Goal: Information Seeking & Learning: Learn about a topic

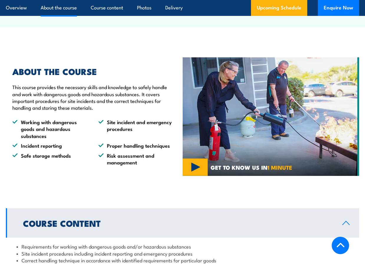
scroll to position [324, 0]
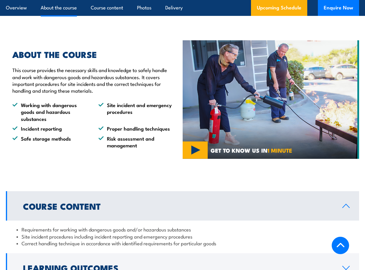
click at [124, 73] on div "ABOUT THE COURSE This course provides the necessary skills and knowledge to saf…" at bounding box center [89, 99] width 167 height 98
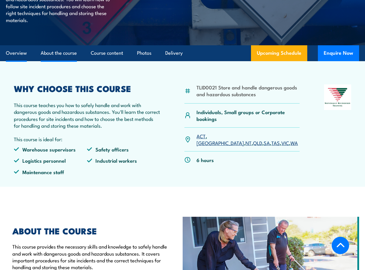
click at [69, 61] on link "About the course" at bounding box center [59, 53] width 36 height 16
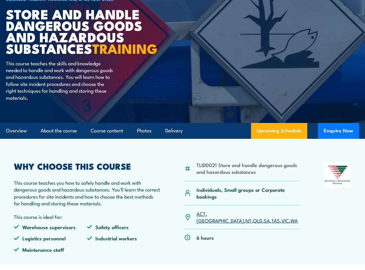
click at [33, 139] on ul "Overview About the course Course content Photos Delivery" at bounding box center [94, 131] width 177 height 16
click at [25, 139] on link "Overview" at bounding box center [16, 131] width 21 height 16
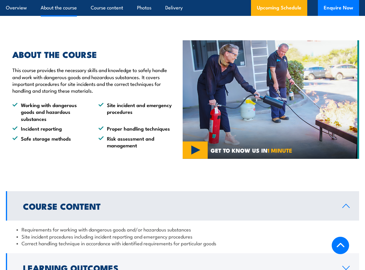
scroll to position [206, 0]
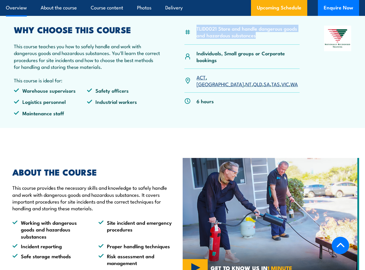
drag, startPoint x: 196, startPoint y: 40, endPoint x: 261, endPoint y: 48, distance: 64.7
click at [261, 39] on li "TLID0021 Store and handle dangerous goods and hazardous substances" at bounding box center [247, 32] width 103 height 14
copy li "TLID0021 Store and handle dangerous goods and hazardous substances"
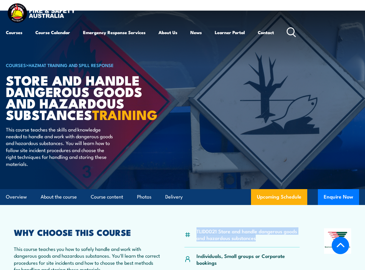
scroll to position [0, 0]
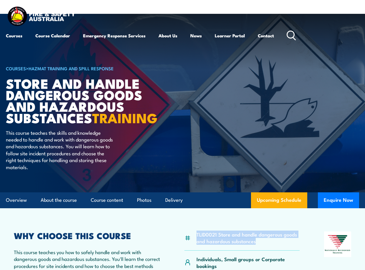
click at [25, 22] on img at bounding box center [41, 16] width 71 height 23
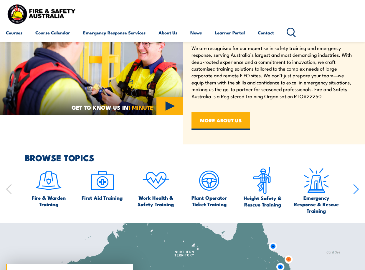
scroll to position [383, 0]
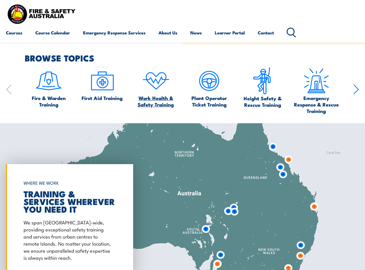
click at [158, 95] on span "Work Health & Safety Training" at bounding box center [156, 101] width 48 height 13
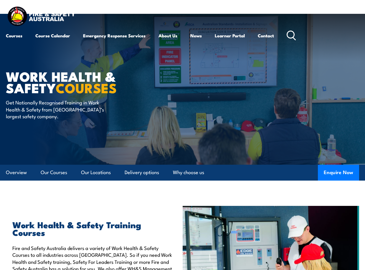
click at [298, 24] on div "Courses Course Calendar Emergency Response Services Services Overview Emergency…" at bounding box center [182, 23] width 353 height 37
click at [298, 31] on div "Courses Course Calendar Emergency Response Services Services Overview Emergency…" at bounding box center [182, 23] width 353 height 37
click at [294, 35] on icon at bounding box center [291, 36] width 9 height 10
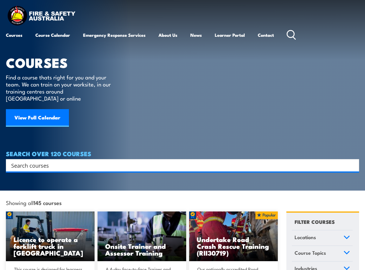
click at [84, 163] on div "Search" at bounding box center [182, 165] width 353 height 12
click at [52, 159] on div "Search" at bounding box center [182, 165] width 353 height 12
click at [51, 163] on input "Search input" at bounding box center [178, 165] width 335 height 9
paste input "TLID0021"
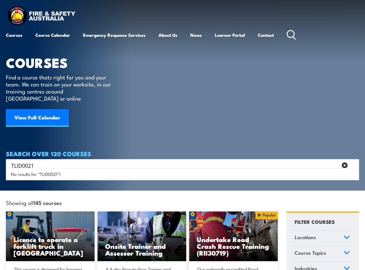
type input "TLID0021"
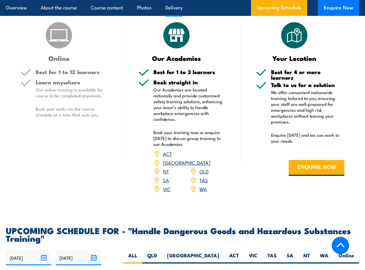
scroll to position [618, 0]
